Goal: Information Seeking & Learning: Learn about a topic

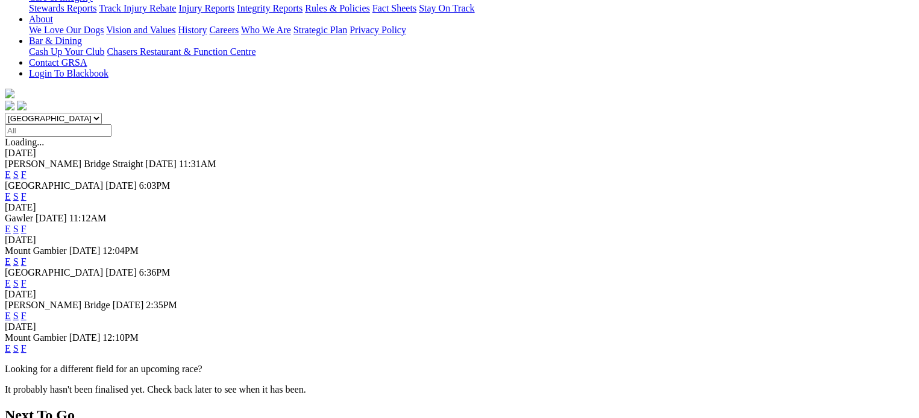
scroll to position [301, 0]
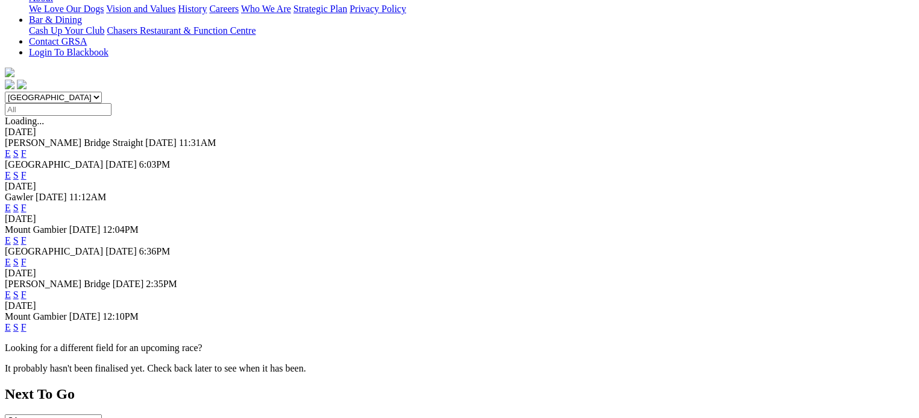
click at [27, 322] on link "F" at bounding box center [23, 327] width 5 height 10
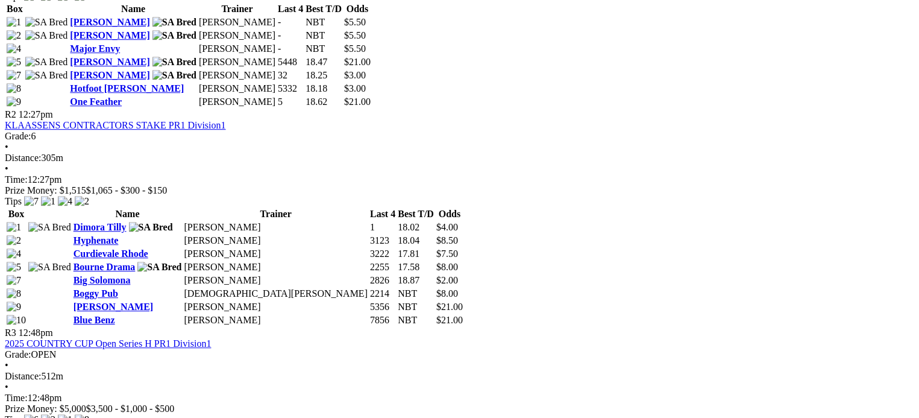
scroll to position [783, 0]
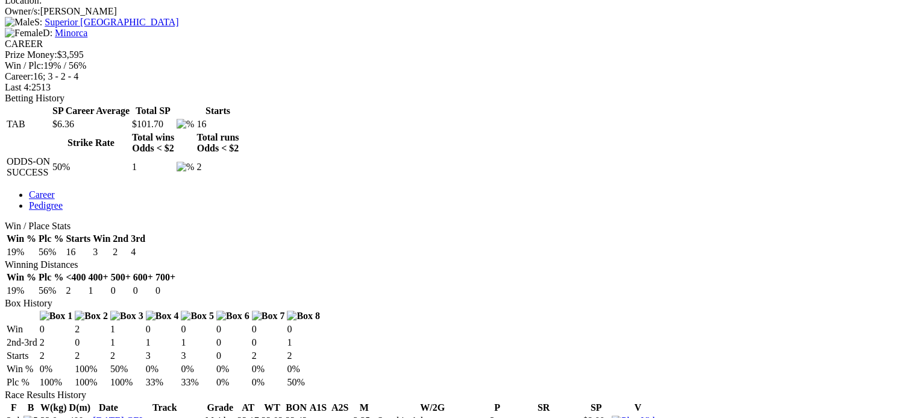
scroll to position [542, 0]
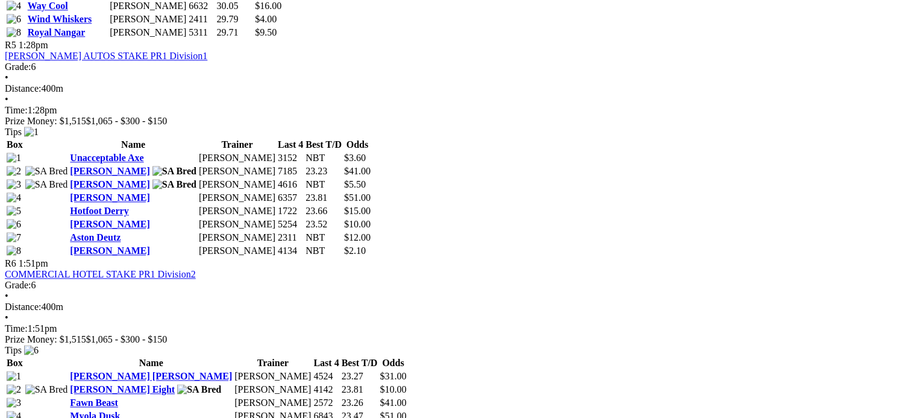
scroll to position [1386, 0]
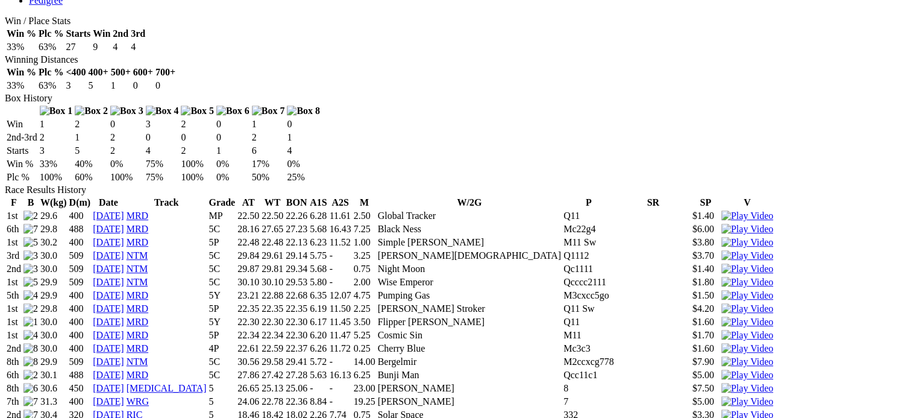
scroll to position [723, 0]
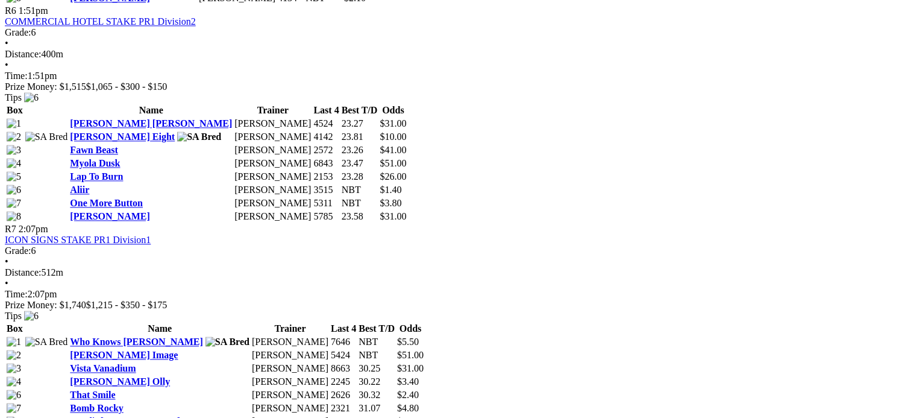
scroll to position [1687, 0]
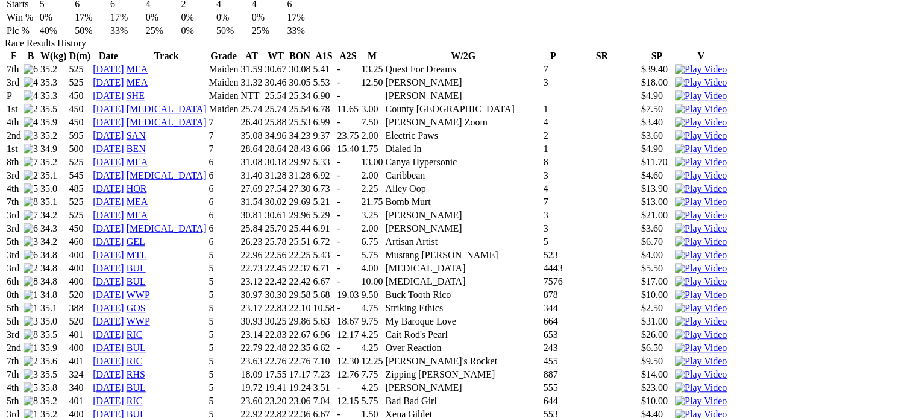
scroll to position [904, 0]
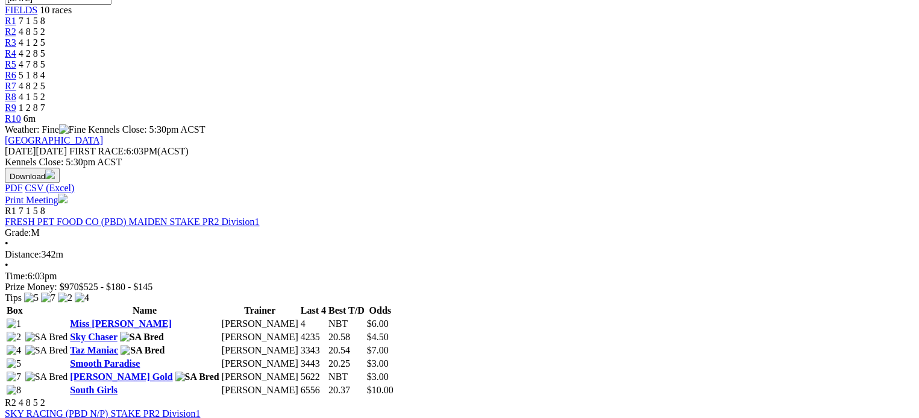
scroll to position [422, 0]
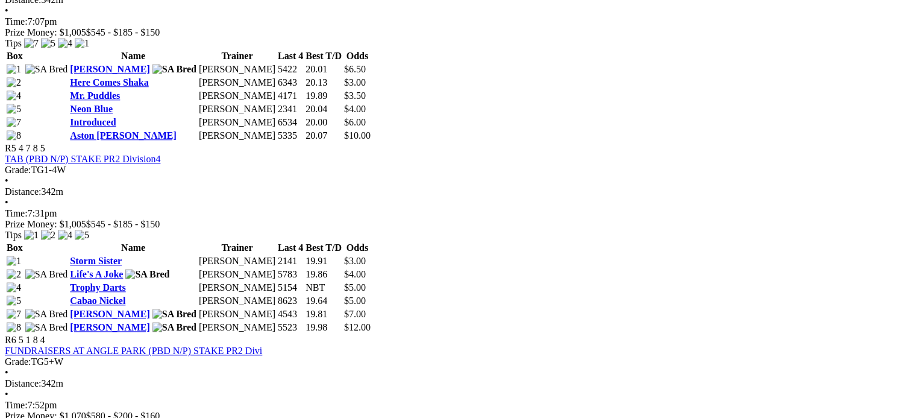
scroll to position [1265, 0]
